Goal: Information Seeking & Learning: Learn about a topic

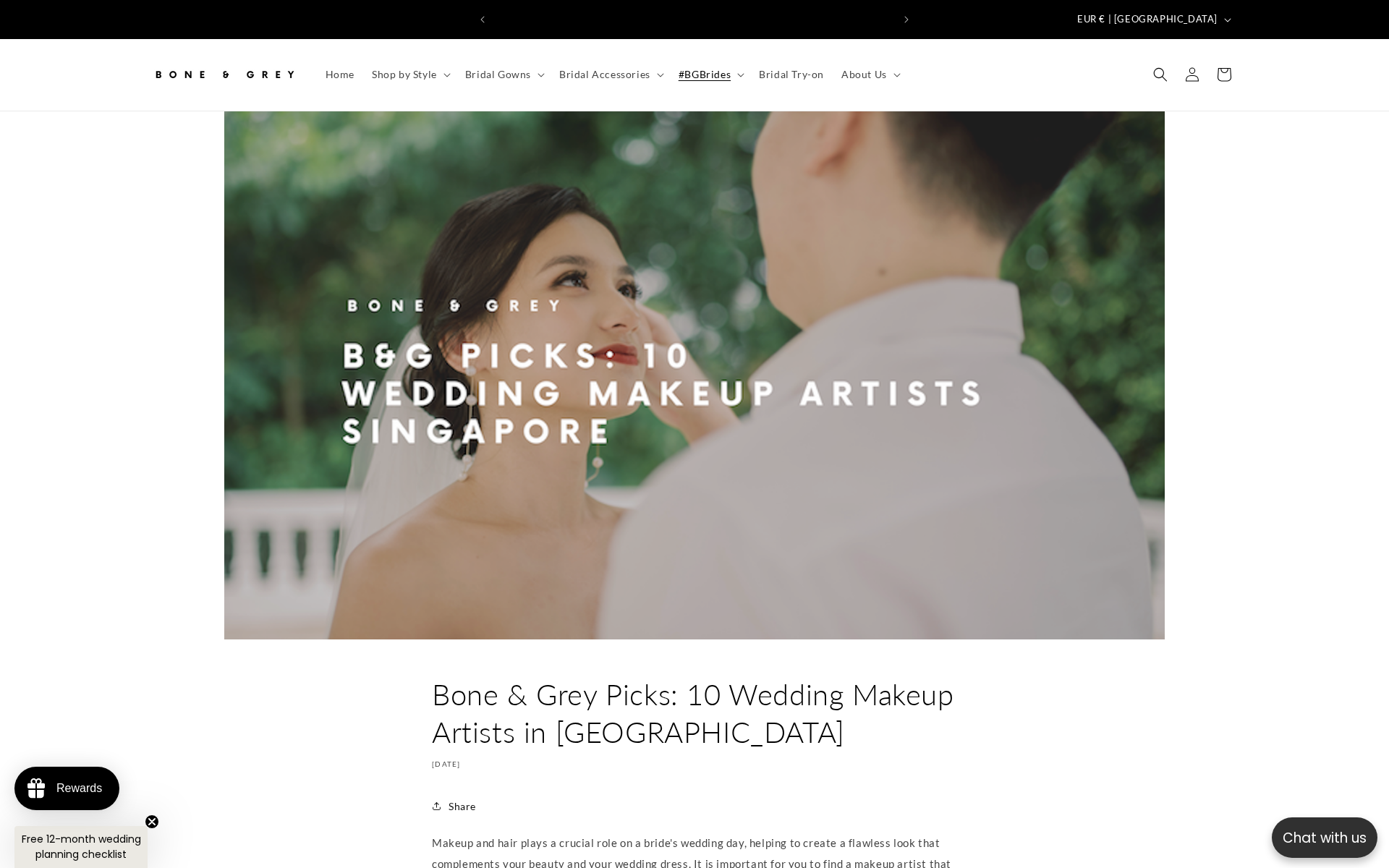
scroll to position [0, 398]
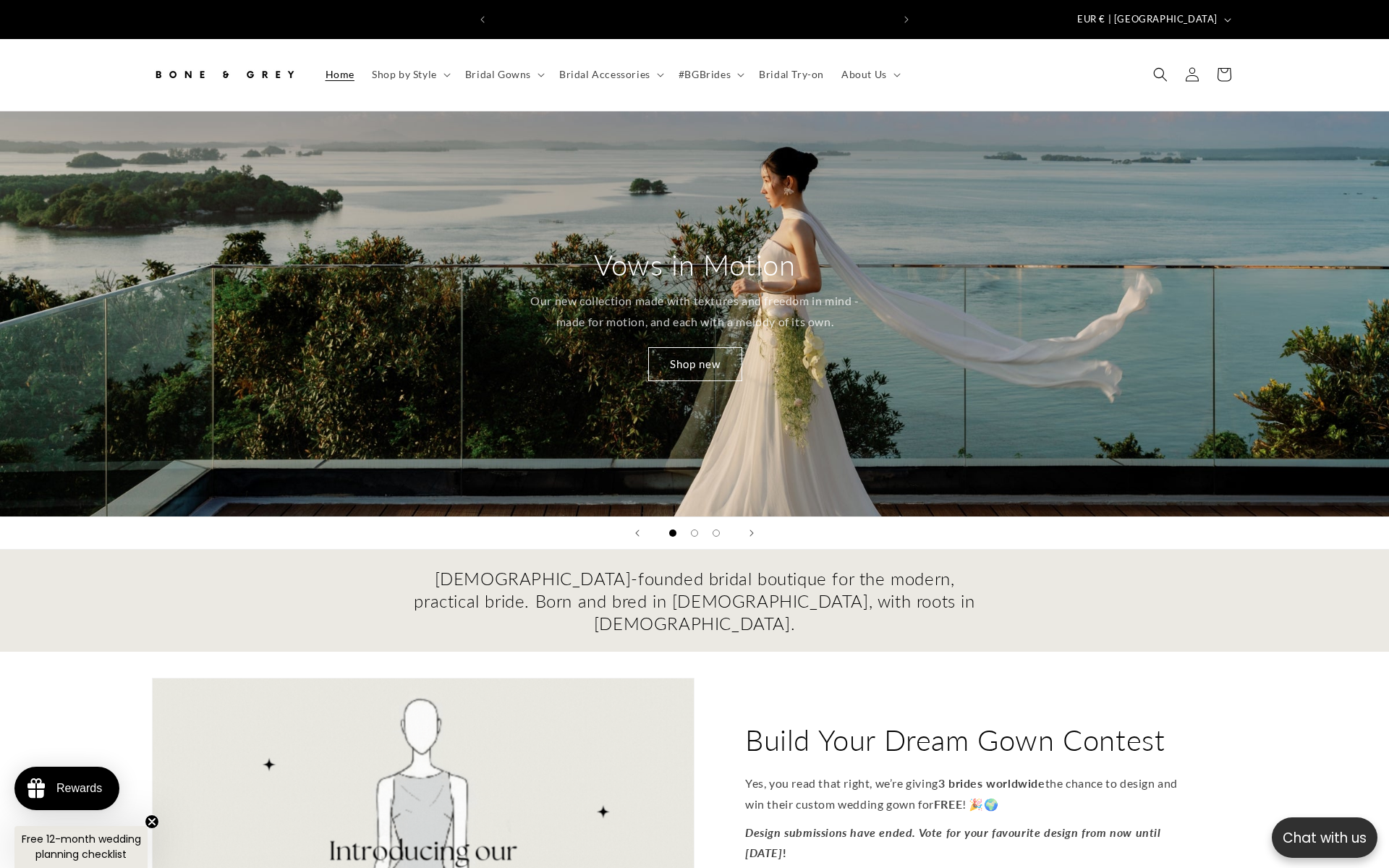
scroll to position [0, 795]
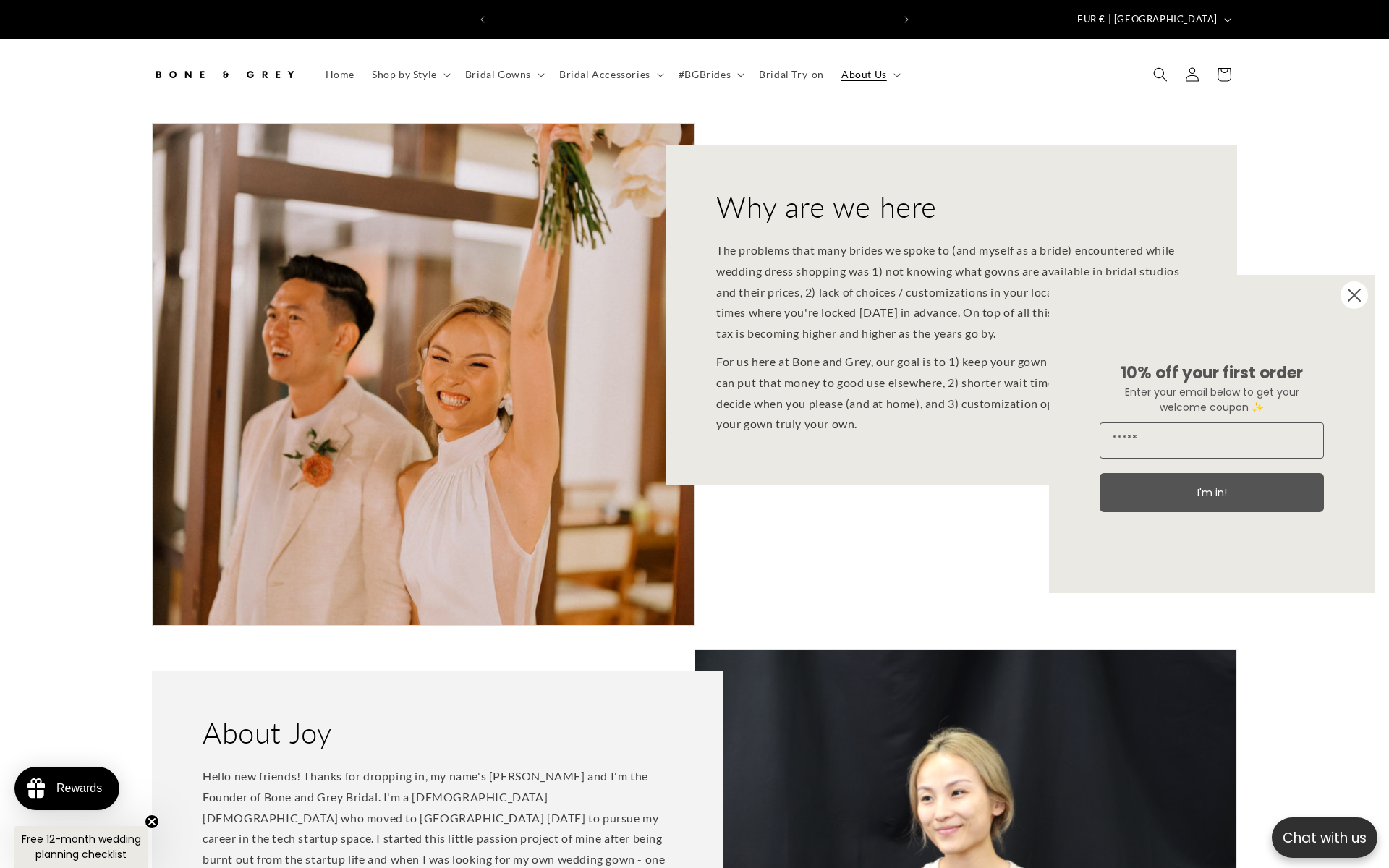
scroll to position [0, 398]
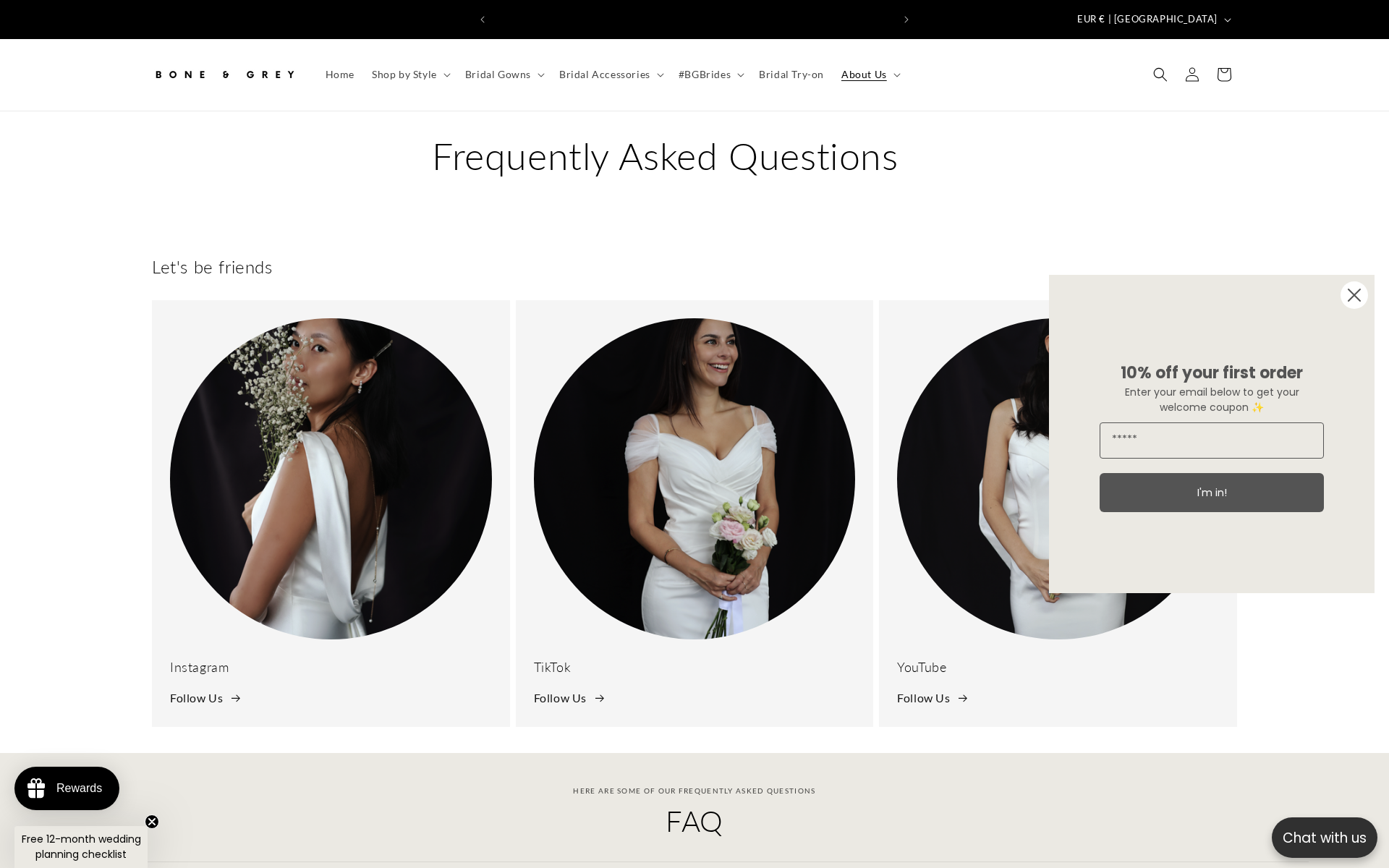
scroll to position [0, 795]
